Goal: Task Accomplishment & Management: Complete application form

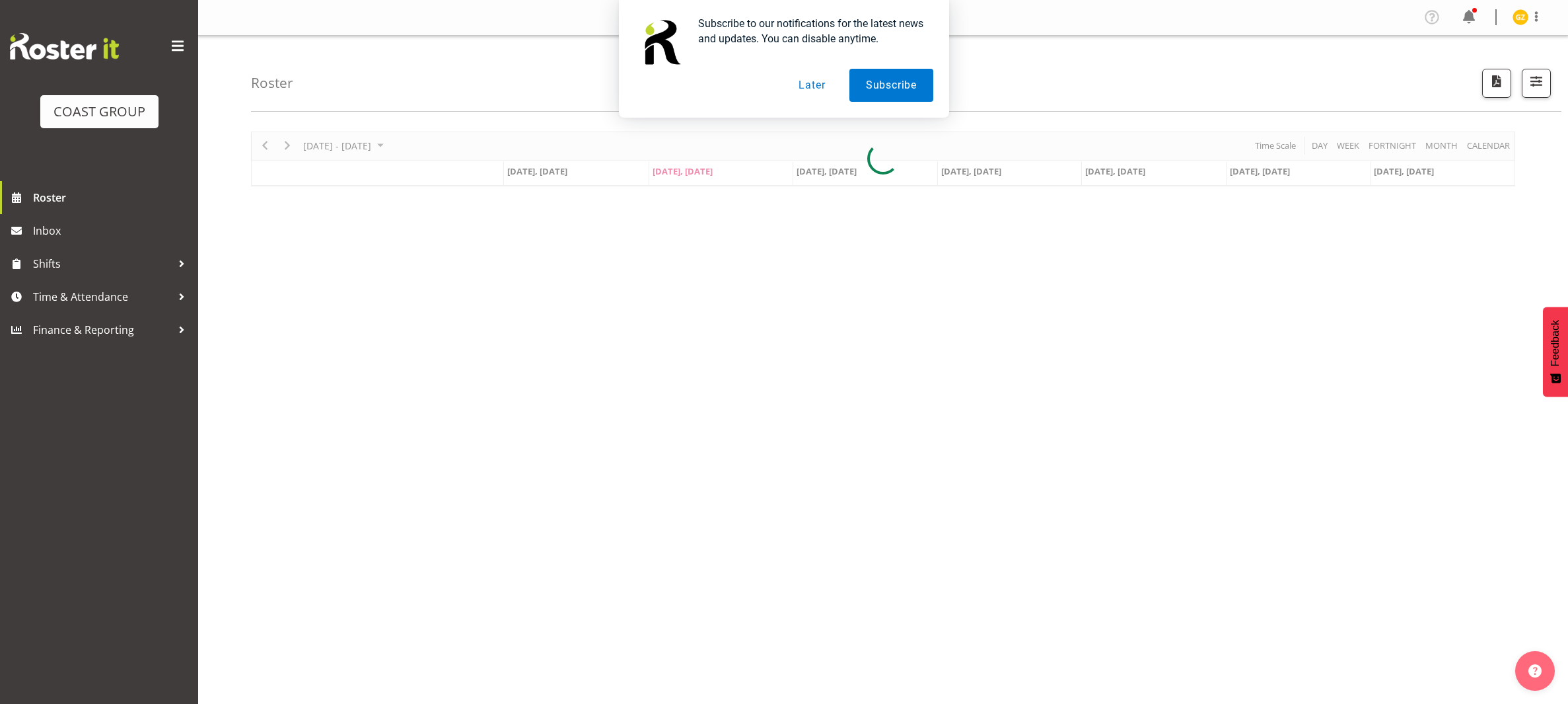
click at [801, 84] on button "Later" at bounding box center [812, 84] width 59 height 33
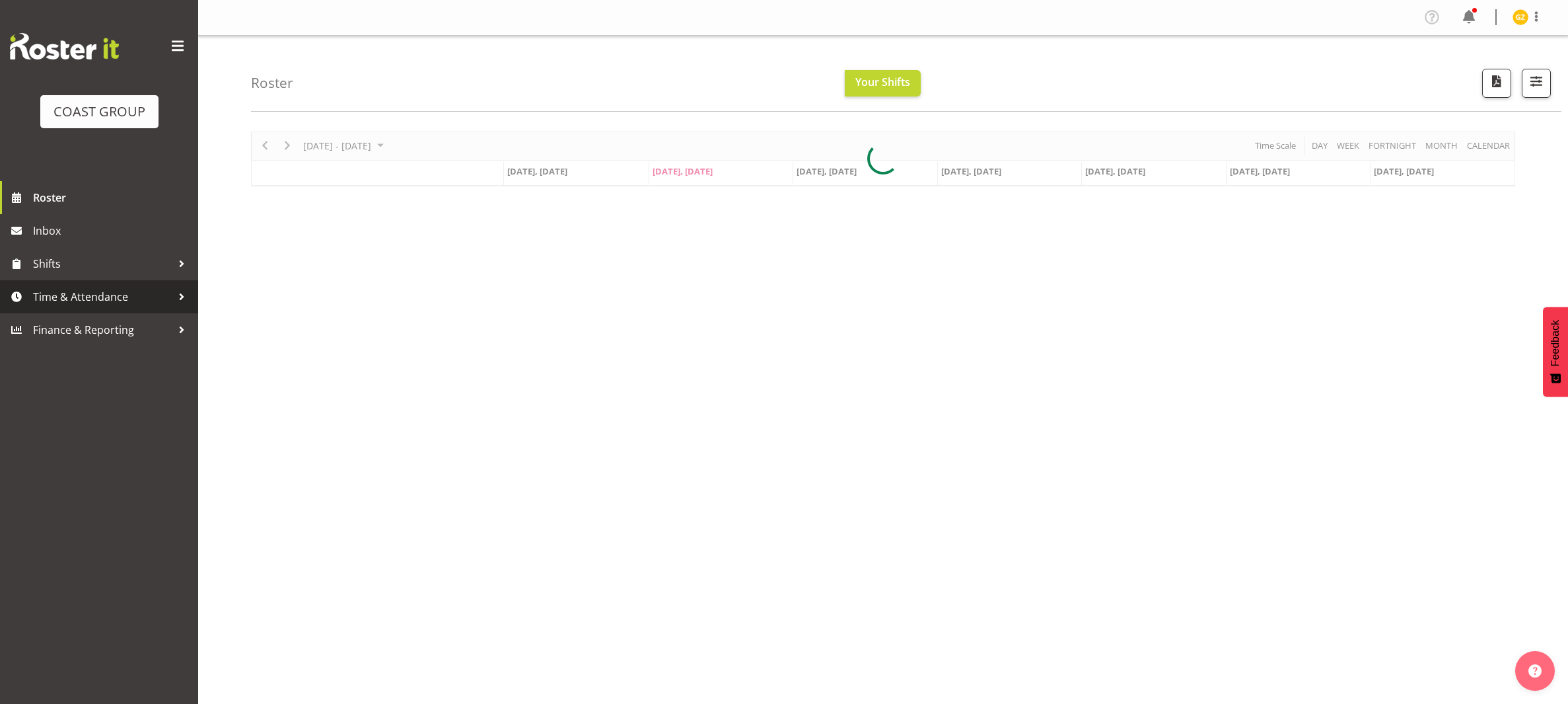
click at [98, 296] on span "Time & Attendance" at bounding box center [102, 297] width 139 height 20
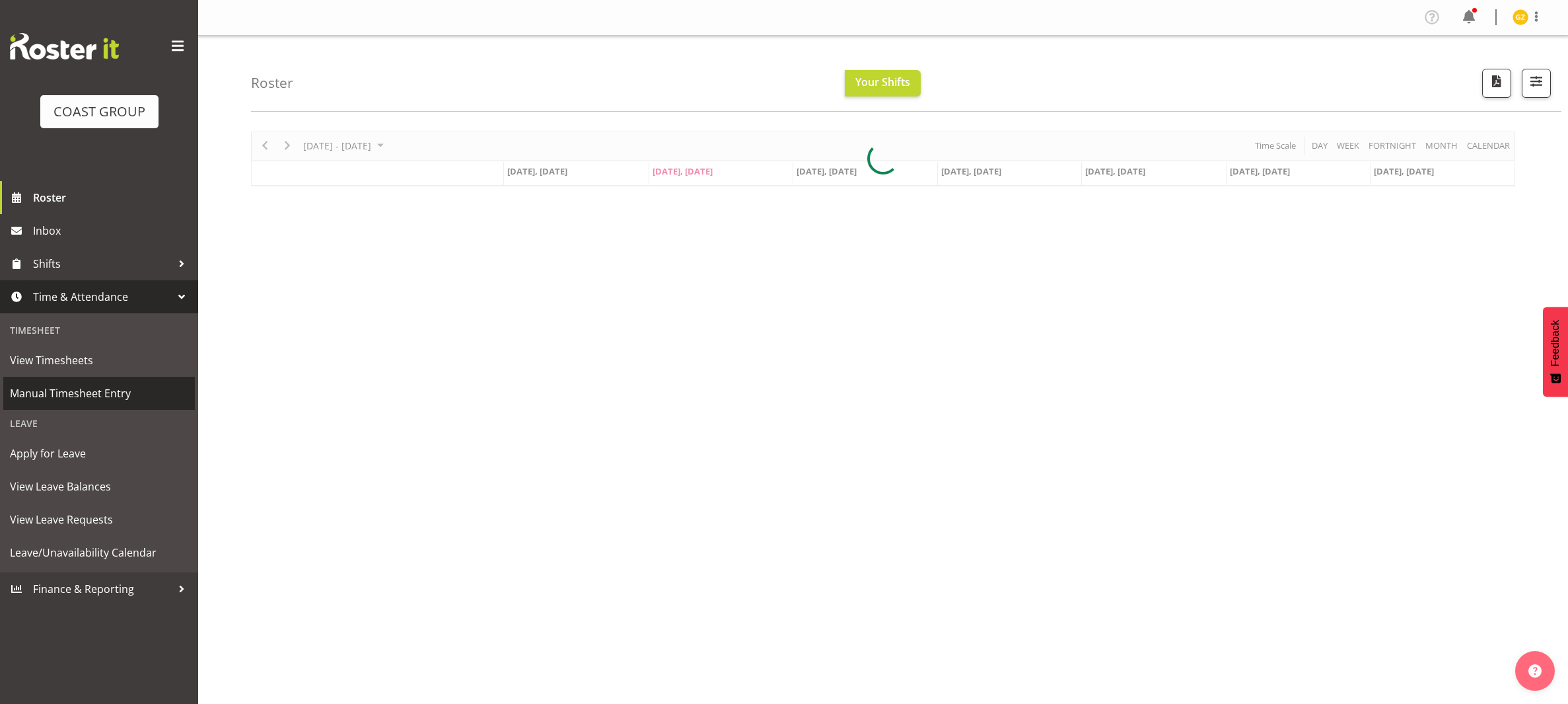
click at [99, 391] on span "Manual Timesheet Entry" at bounding box center [99, 392] width 178 height 20
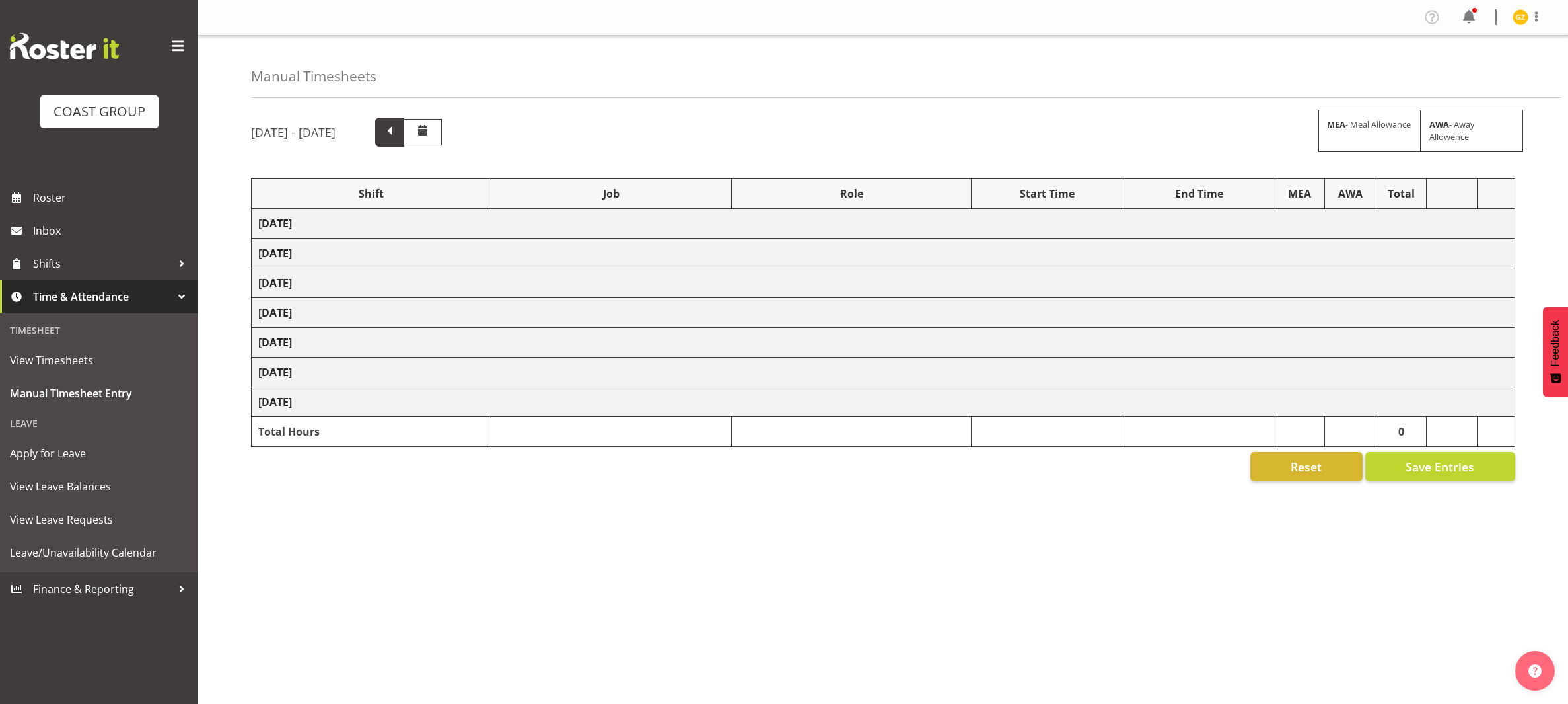
select select "47759"
select select "7032"
select select "47759"
select select "7032"
select select "47759"
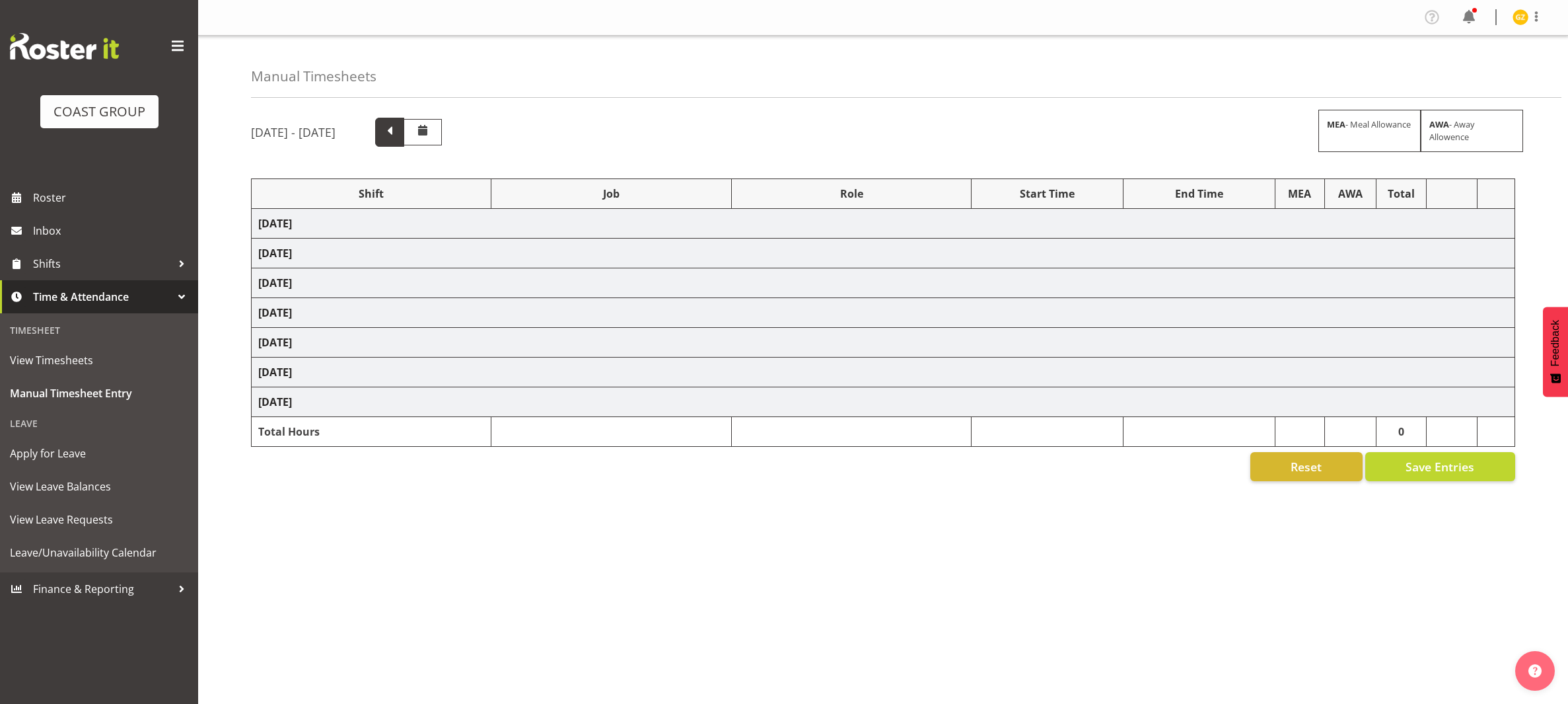
select select "7032"
select select "47759"
select select "7032"
select select "47759"
select select "7032"
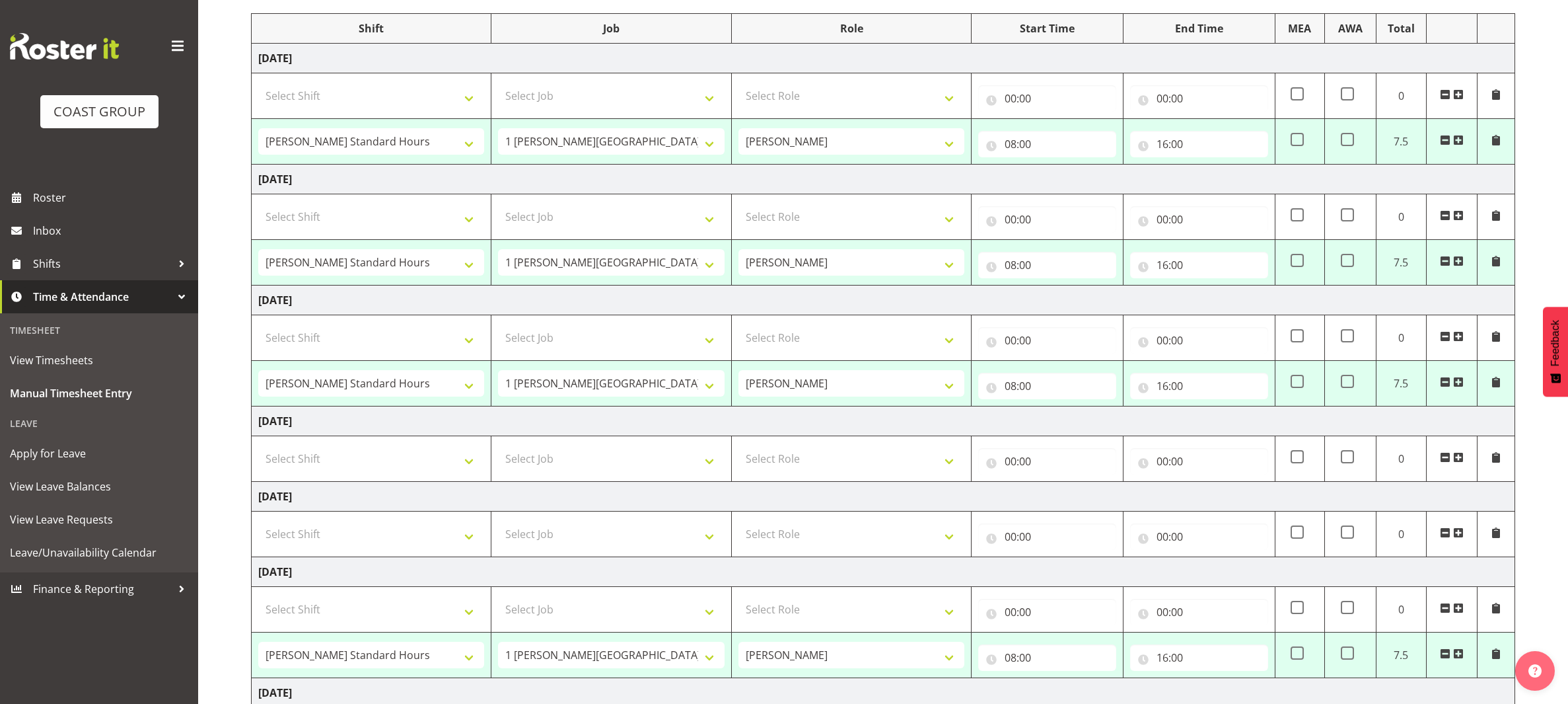
scroll to position [167, 0]
click at [1445, 260] on span at bounding box center [1445, 258] width 10 height 10
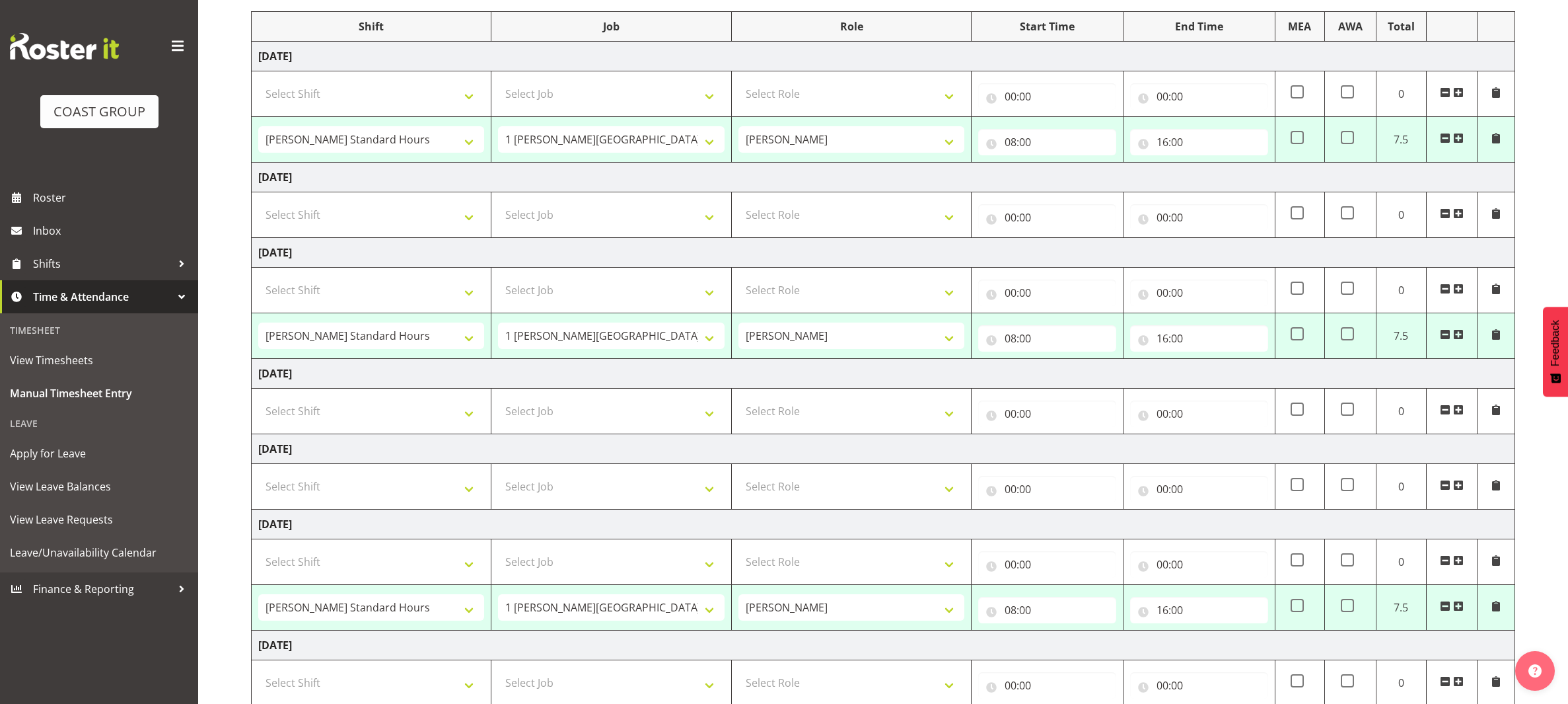
click at [1446, 337] on span at bounding box center [1445, 334] width 10 height 10
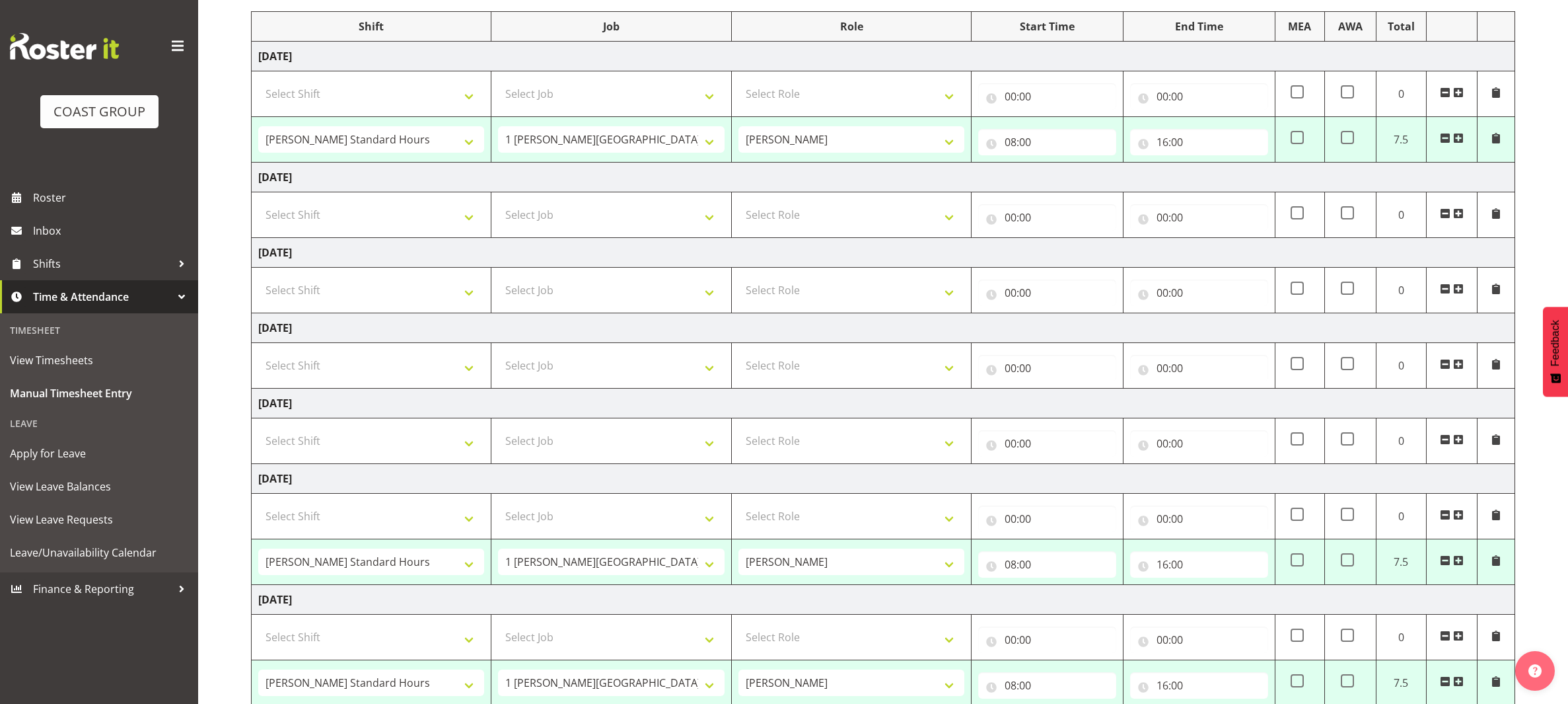
click at [1443, 566] on span at bounding box center [1445, 559] width 10 height 10
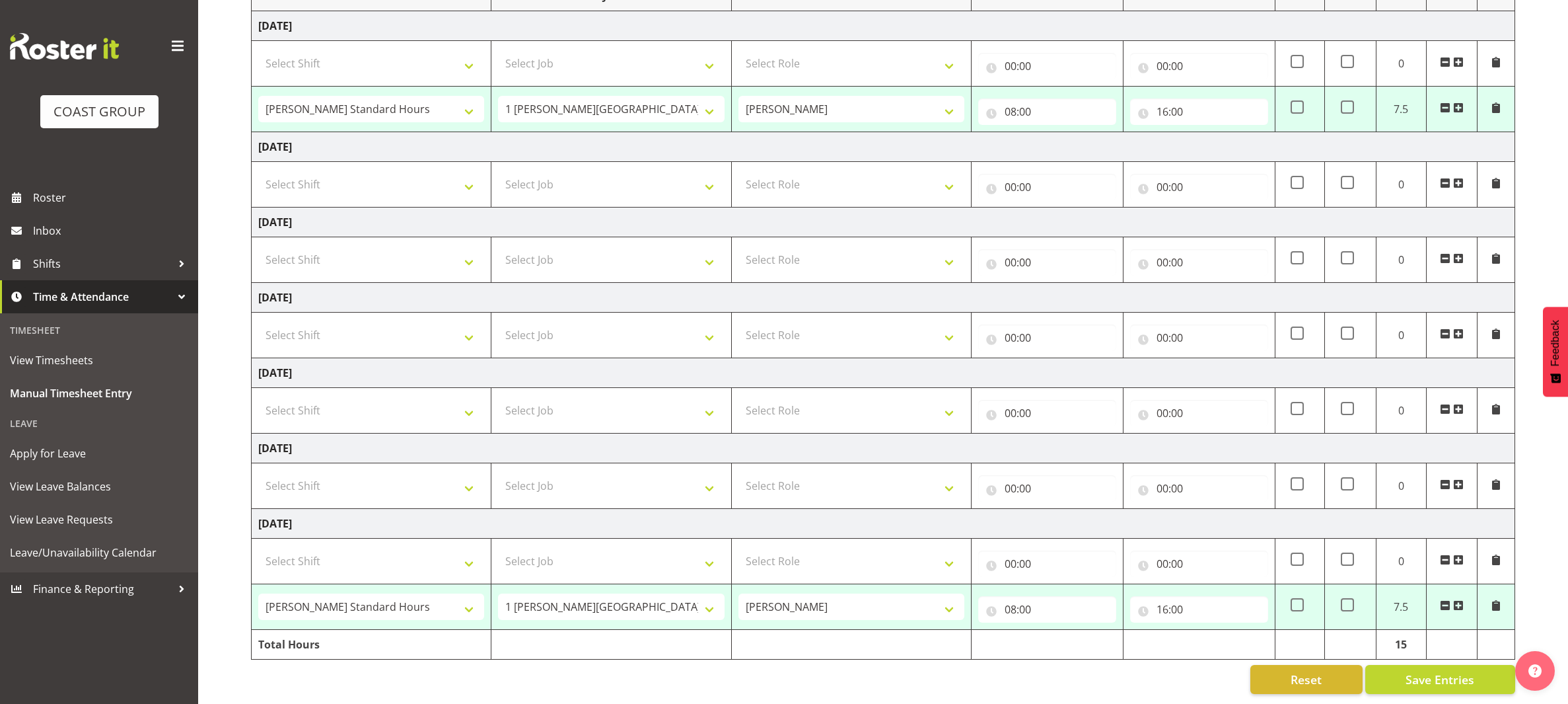
scroll to position [207, 0]
click at [1168, 614] on input "16:00" at bounding box center [1199, 609] width 138 height 26
click at [1215, 647] on select "00 01 02 03 04 05 06 07 08 09 10 11 12 13 14 15 16 17 18 19 20 21 22 23" at bounding box center [1221, 644] width 30 height 26
select select "15"
click at [1206, 631] on select "00 01 02 03 04 05 06 07 08 09 10 11 12 13 14 15 16 17 18 19 20 21 22 23" at bounding box center [1221, 644] width 30 height 26
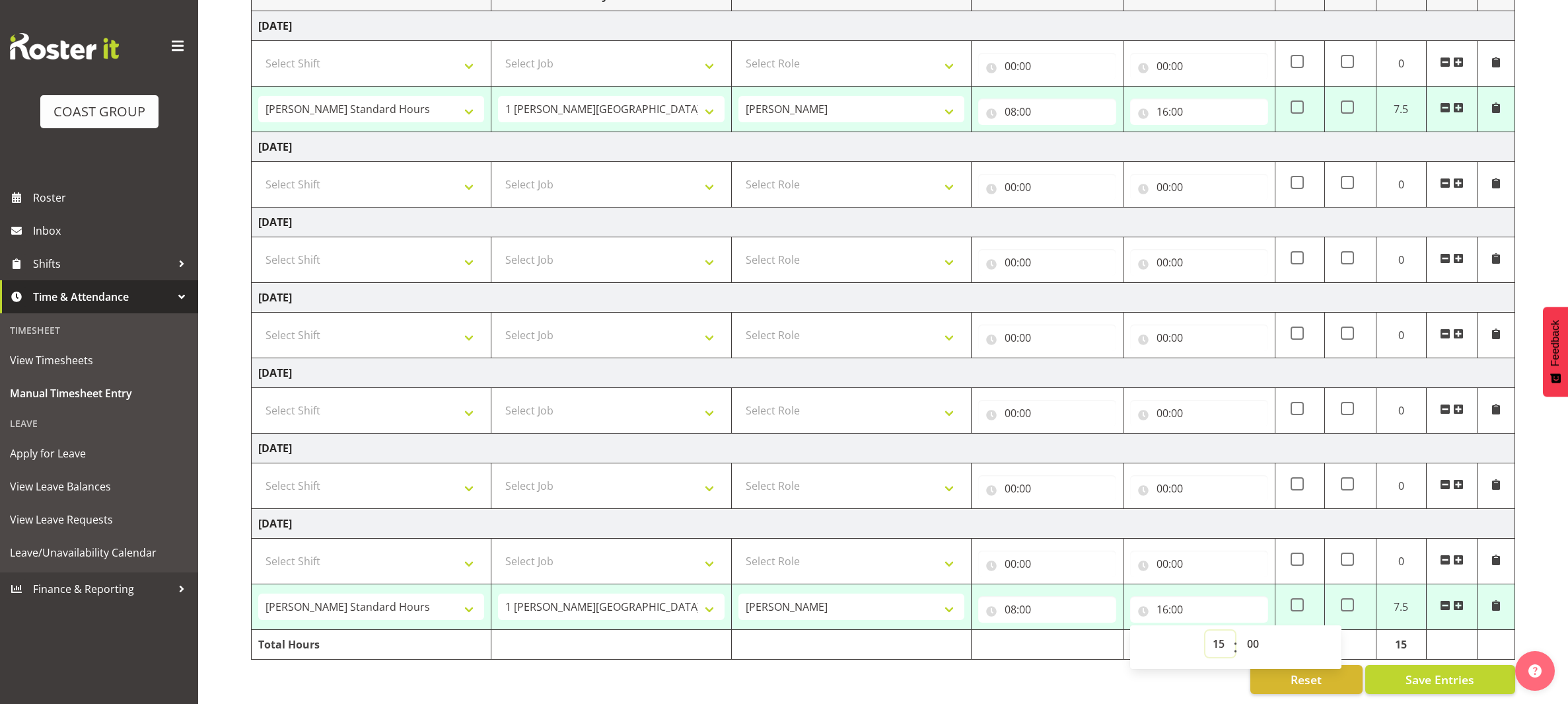
type input "15:00"
click at [1165, 102] on input "16:00" at bounding box center [1199, 112] width 138 height 26
click at [1206, 133] on select "00 01 02 03 04 05 06 07 08 09 10 11 12 13 14 15 16 17 18 19 20 21 22 23" at bounding box center [1221, 146] width 30 height 26
select select "5"
click at [1206, 133] on select "00 01 02 03 04 05 06 07 08 09 10 11 12 13 14 15 16 17 18 19 20 21 22 23" at bounding box center [1221, 146] width 30 height 26
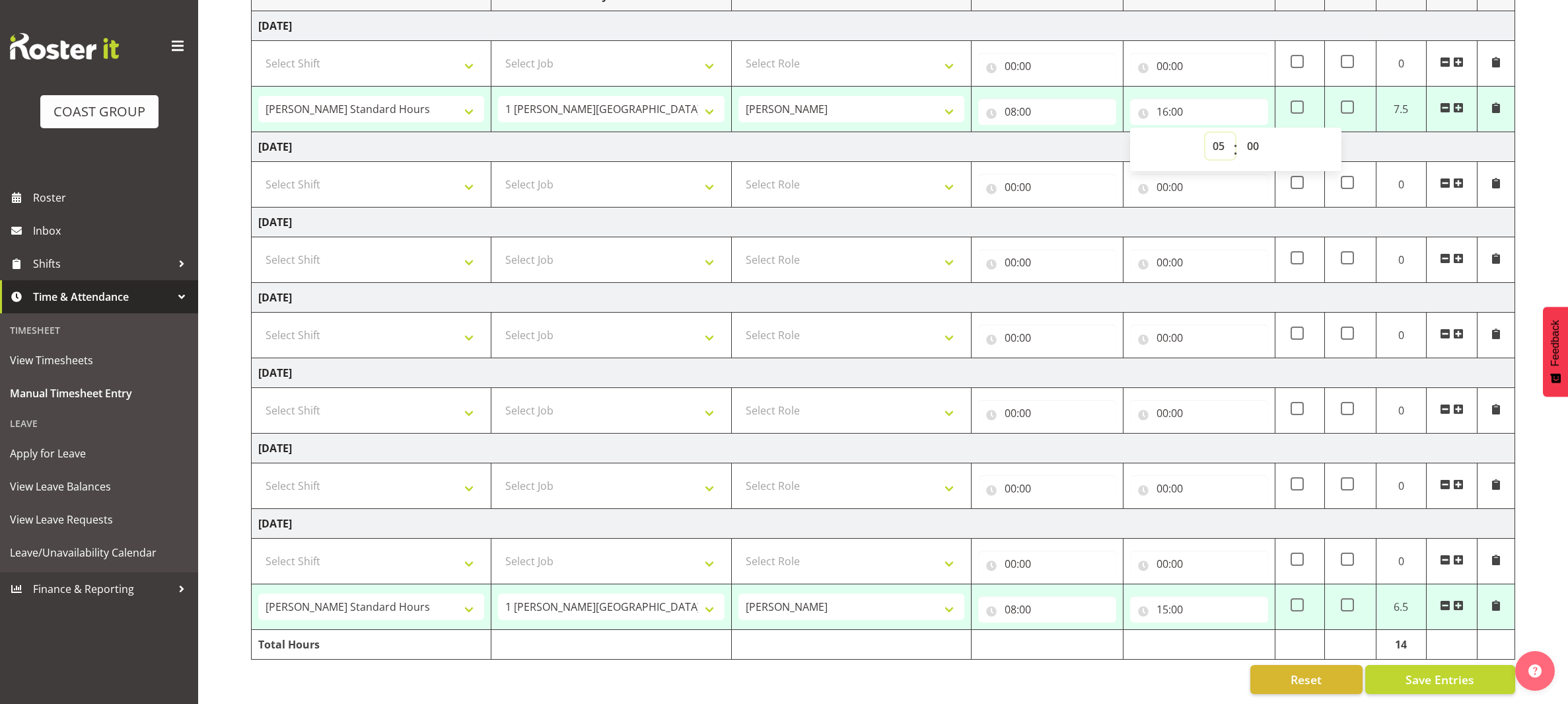
type input "05:00"
click at [1214, 135] on select "00 01 02 03 04 05 06 07 08 09 10 11 12 13 14 15 16 17 18 19 20 21 22 23" at bounding box center [1221, 146] width 30 height 26
select select "15"
click at [1206, 133] on select "00 01 02 03 04 05 06 07 08 09 10 11 12 13 14 15 16 17 18 19 20 21 22 23" at bounding box center [1221, 146] width 30 height 26
type input "15:00"
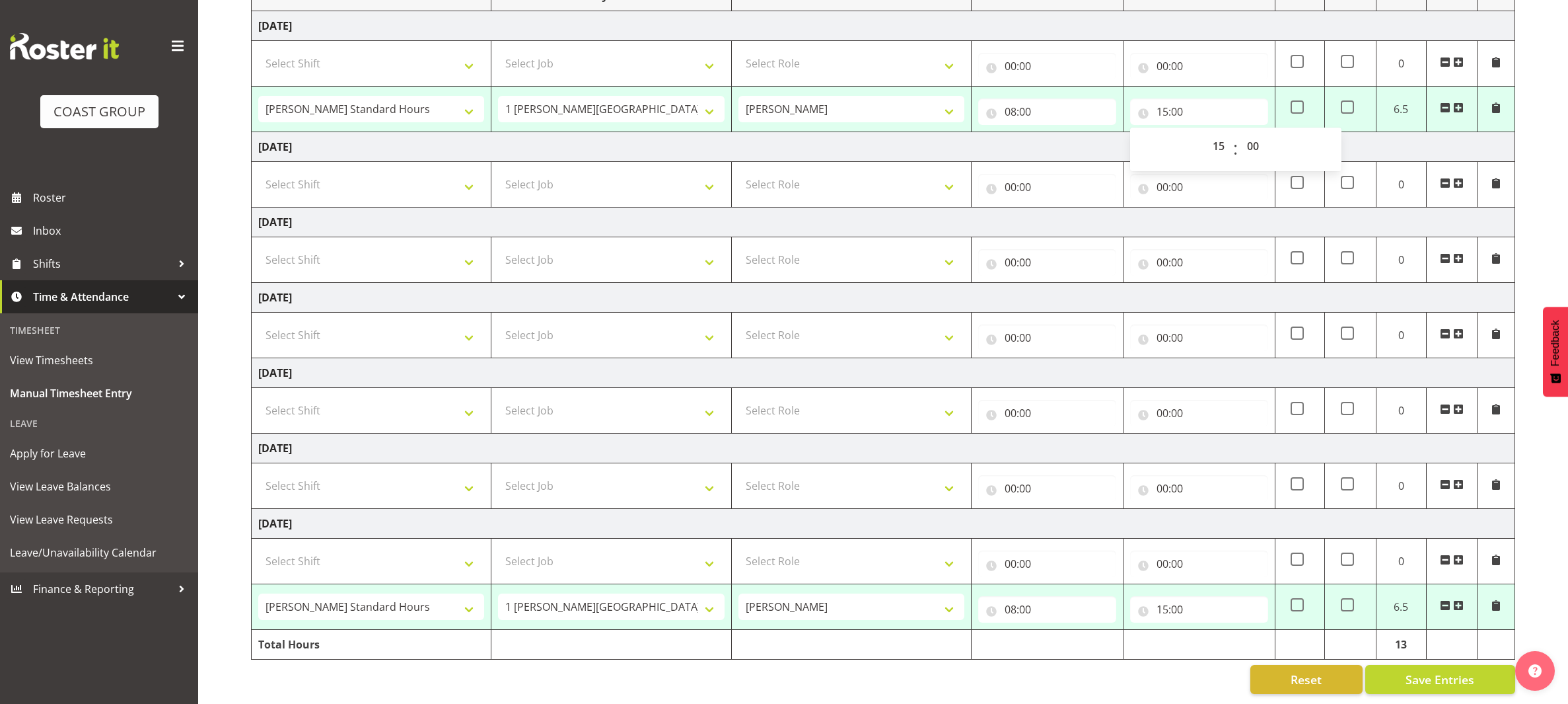
click at [1149, 676] on div "Reset Save Entries" at bounding box center [883, 679] width 1264 height 29
click at [1411, 671] on span "Save Entries" at bounding box center [1439, 680] width 69 height 17
select select "47759"
select select "7032"
type input "08:00"
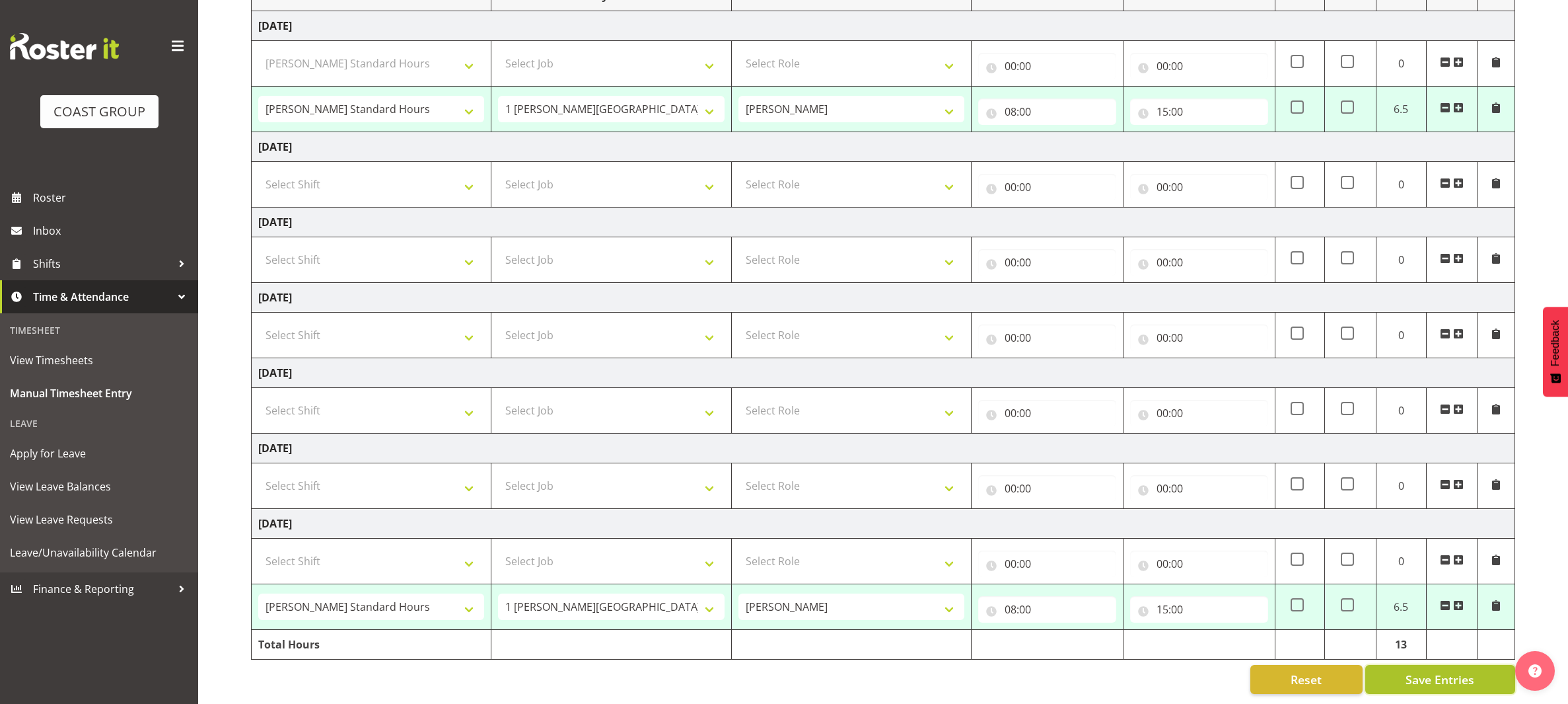
type input "15:00"
select select "47759"
select select "7032"
type input "08:00"
type input "15:00"
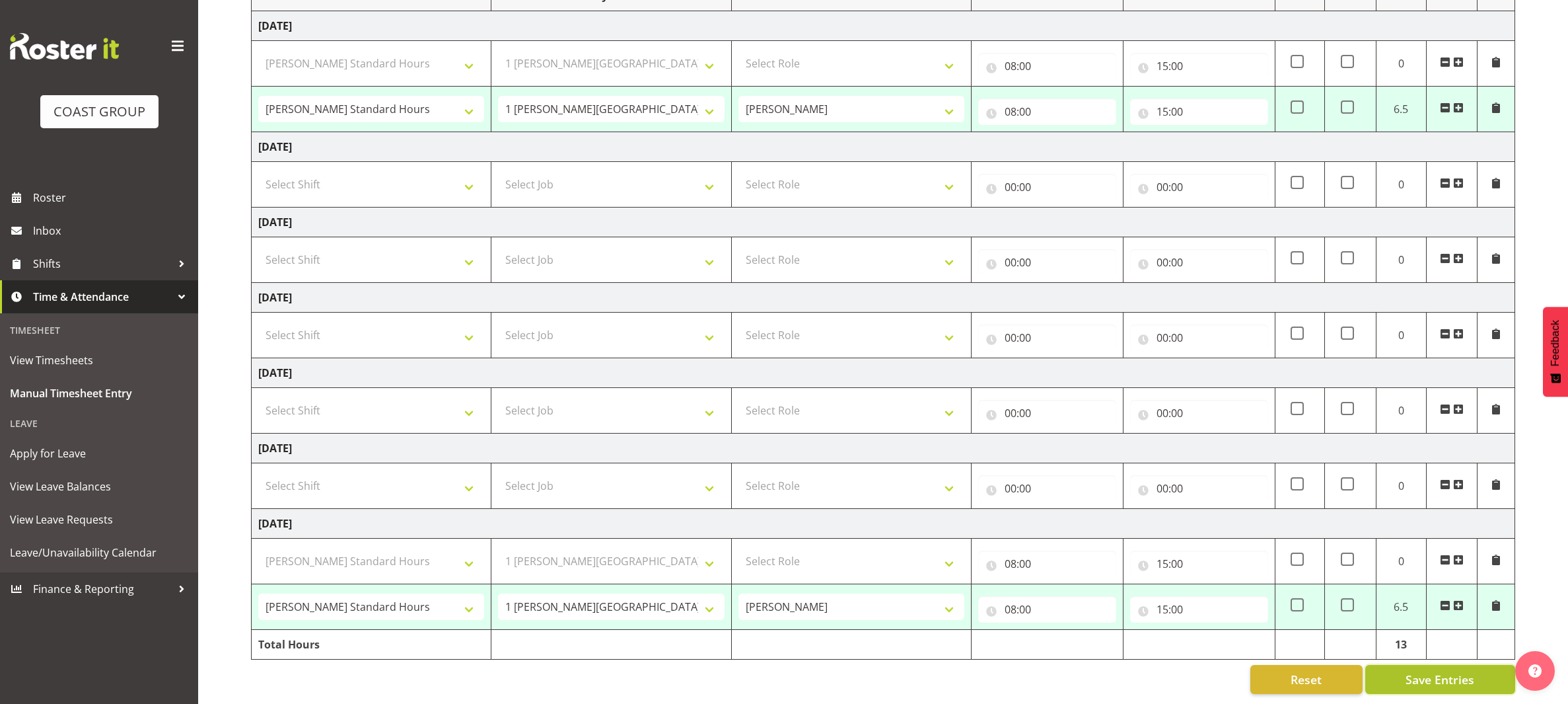
select select "47759"
select select "7032"
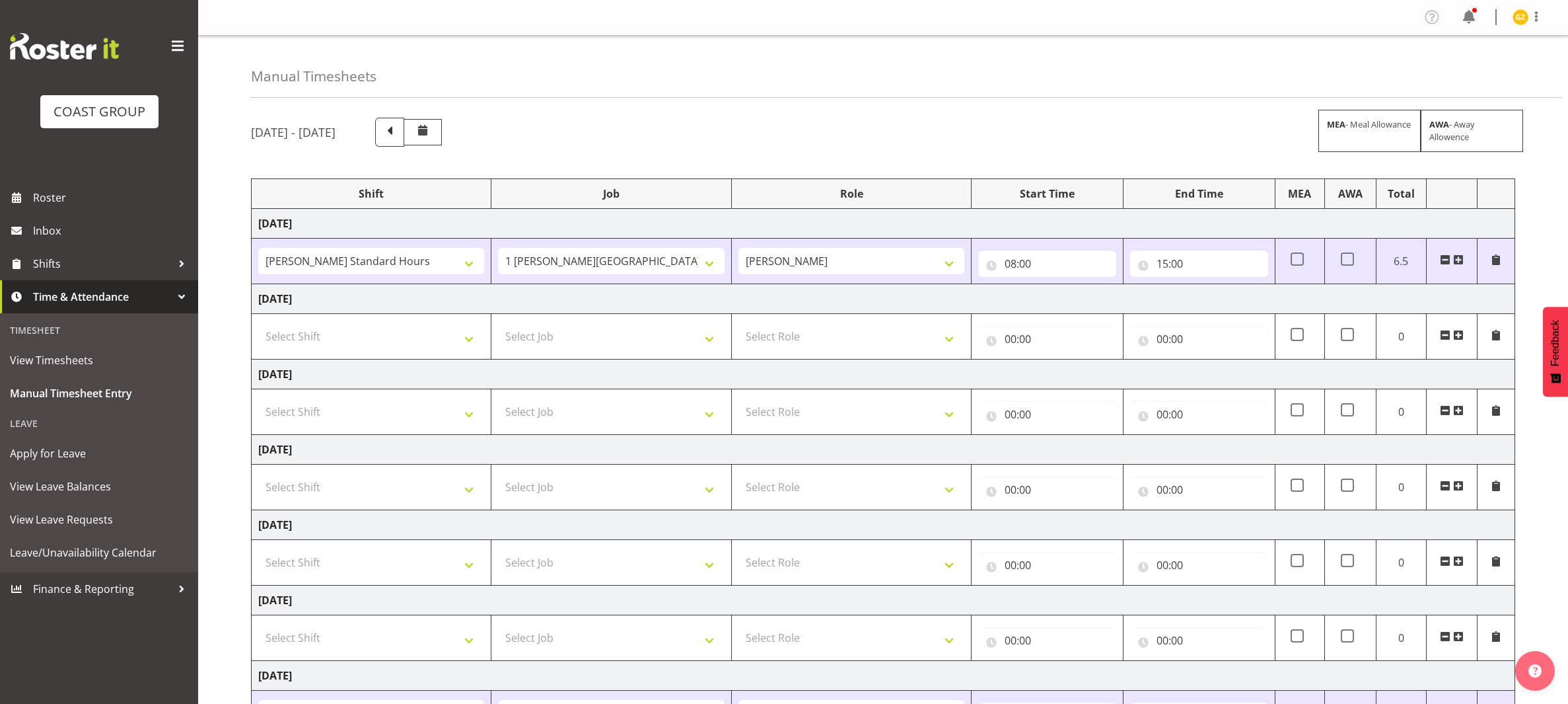
scroll to position [115, 0]
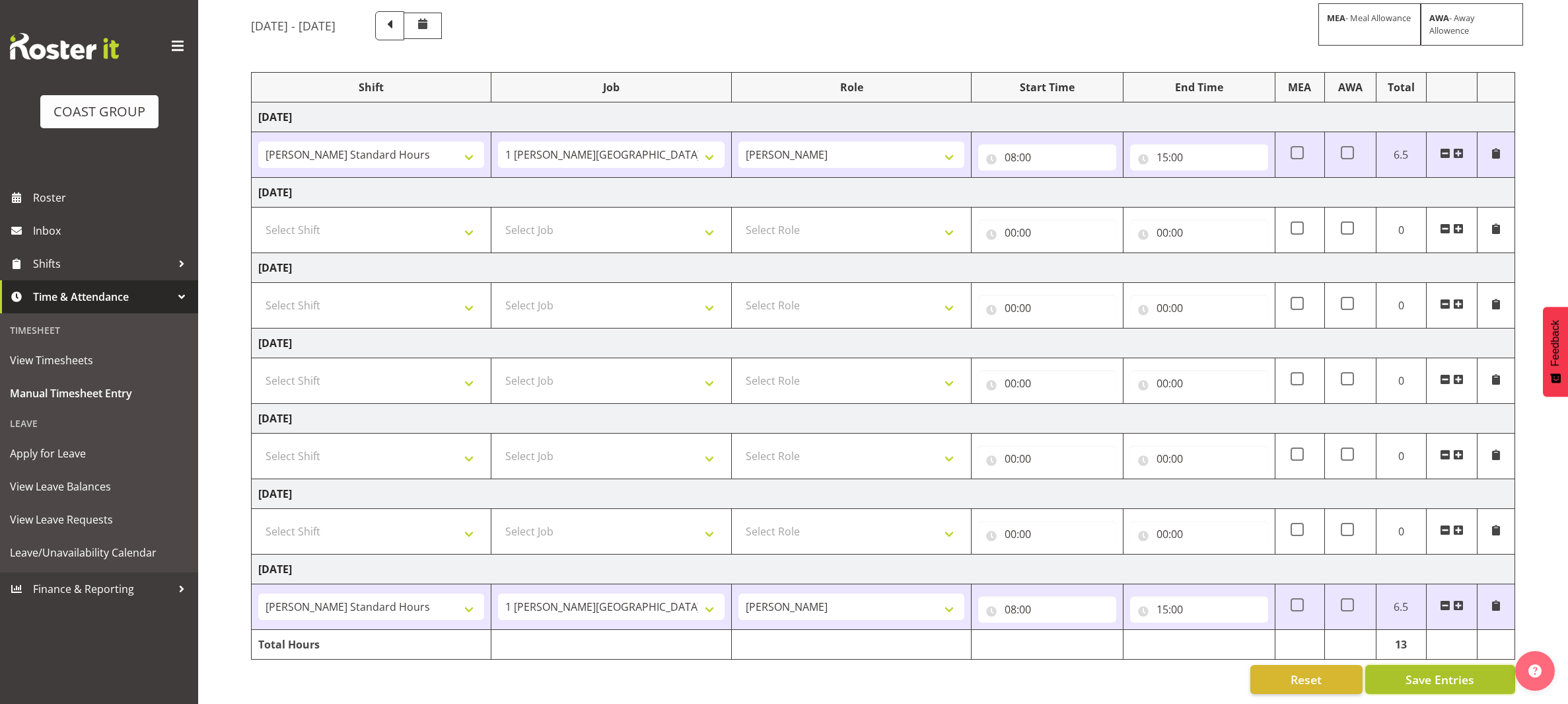
click at [1381, 679] on button "Save Entries" at bounding box center [1440, 679] width 150 height 29
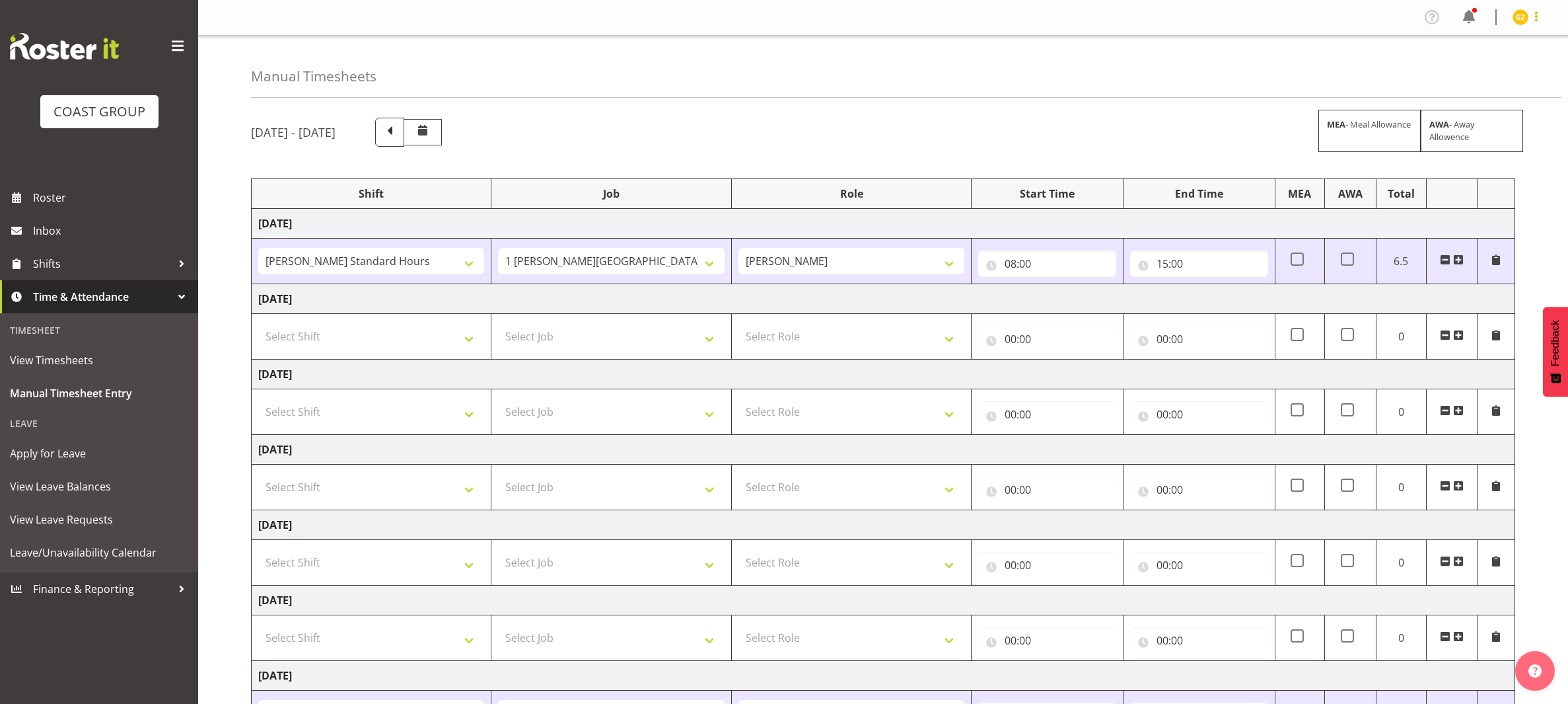
click at [1535, 17] on span at bounding box center [1536, 16] width 16 height 16
click at [1499, 65] on link "Log Out" at bounding box center [1481, 69] width 127 height 23
